Goal: Task Accomplishment & Management: Complete application form

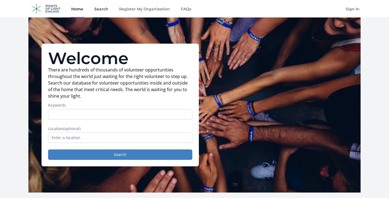
click at [100, 10] on link "Search" at bounding box center [101, 8] width 16 height 17
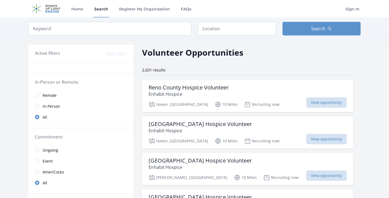
click at [49, 94] on span "Remote" at bounding box center [50, 95] width 14 height 5
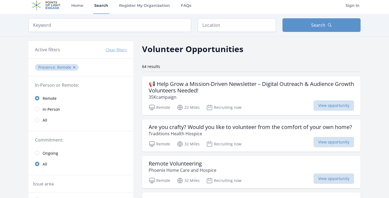
scroll to position [7, 0]
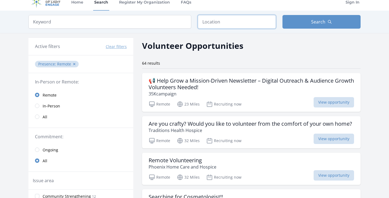
click at [223, 26] on input "text" at bounding box center [237, 22] width 78 height 14
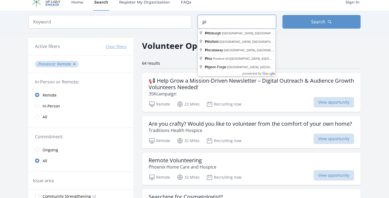
type input "[GEOGRAPHIC_DATA], [GEOGRAPHIC_DATA], [GEOGRAPHIC_DATA]"
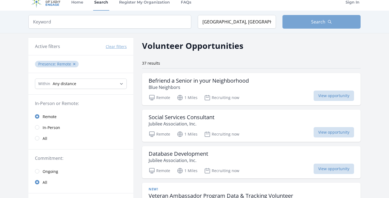
click at [318, 21] on span "Search" at bounding box center [318, 22] width 14 height 7
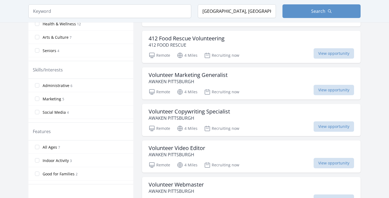
scroll to position [201, 0]
click at [186, 36] on h3 "412 Food Rescue Volunteering" at bounding box center [187, 38] width 76 height 7
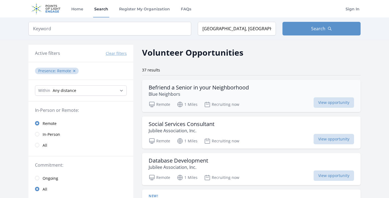
scroll to position [0, 0]
click at [232, 92] on p "Blue Neighbors" at bounding box center [199, 94] width 100 height 7
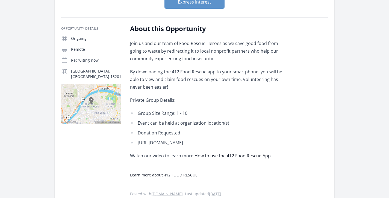
scroll to position [77, 0]
